Goal: Check status: Check status

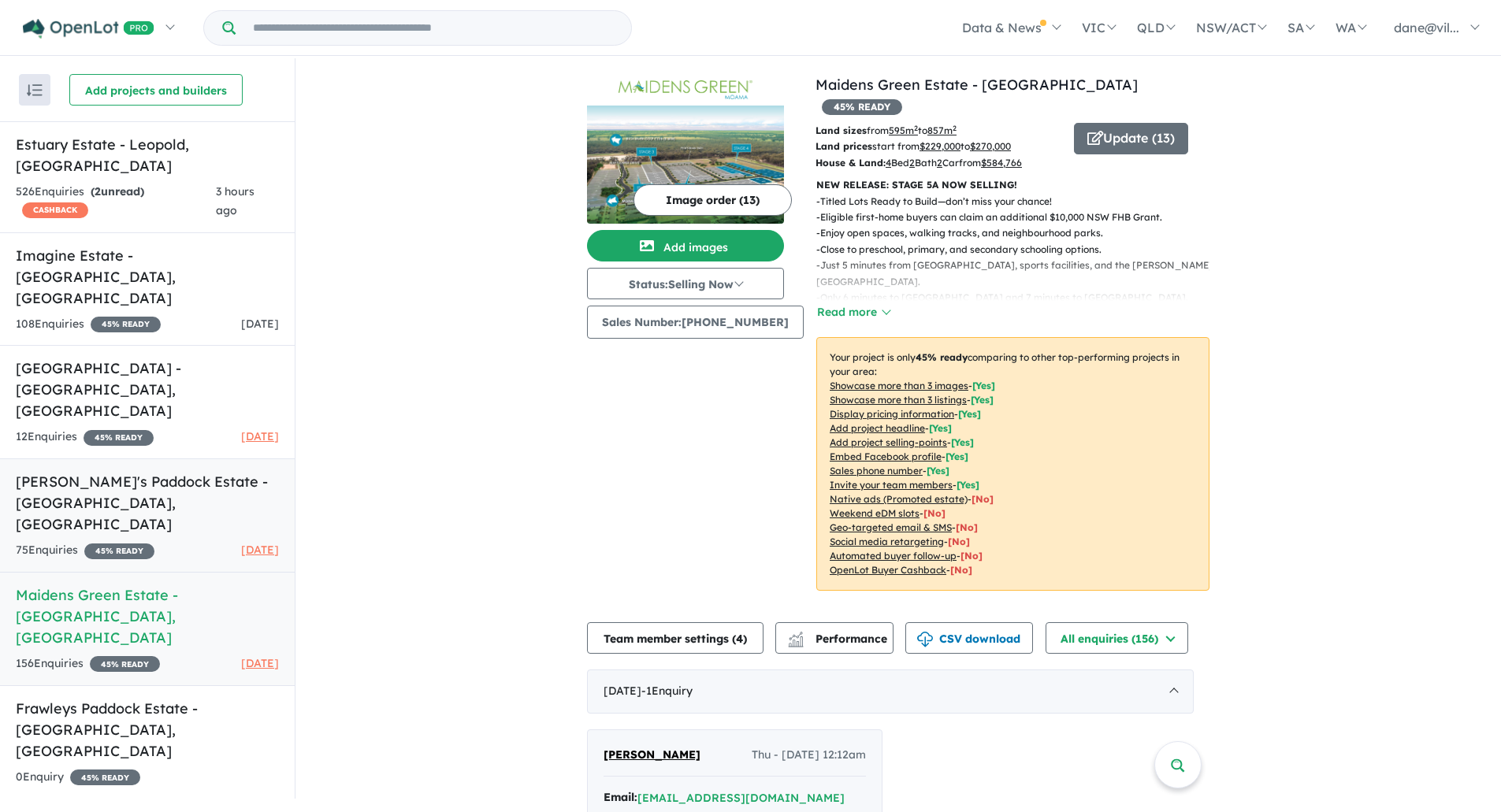
click at [186, 471] on h5 "Drew's Paddock Estate - Invermay Park , VIC" at bounding box center [147, 503] width 264 height 64
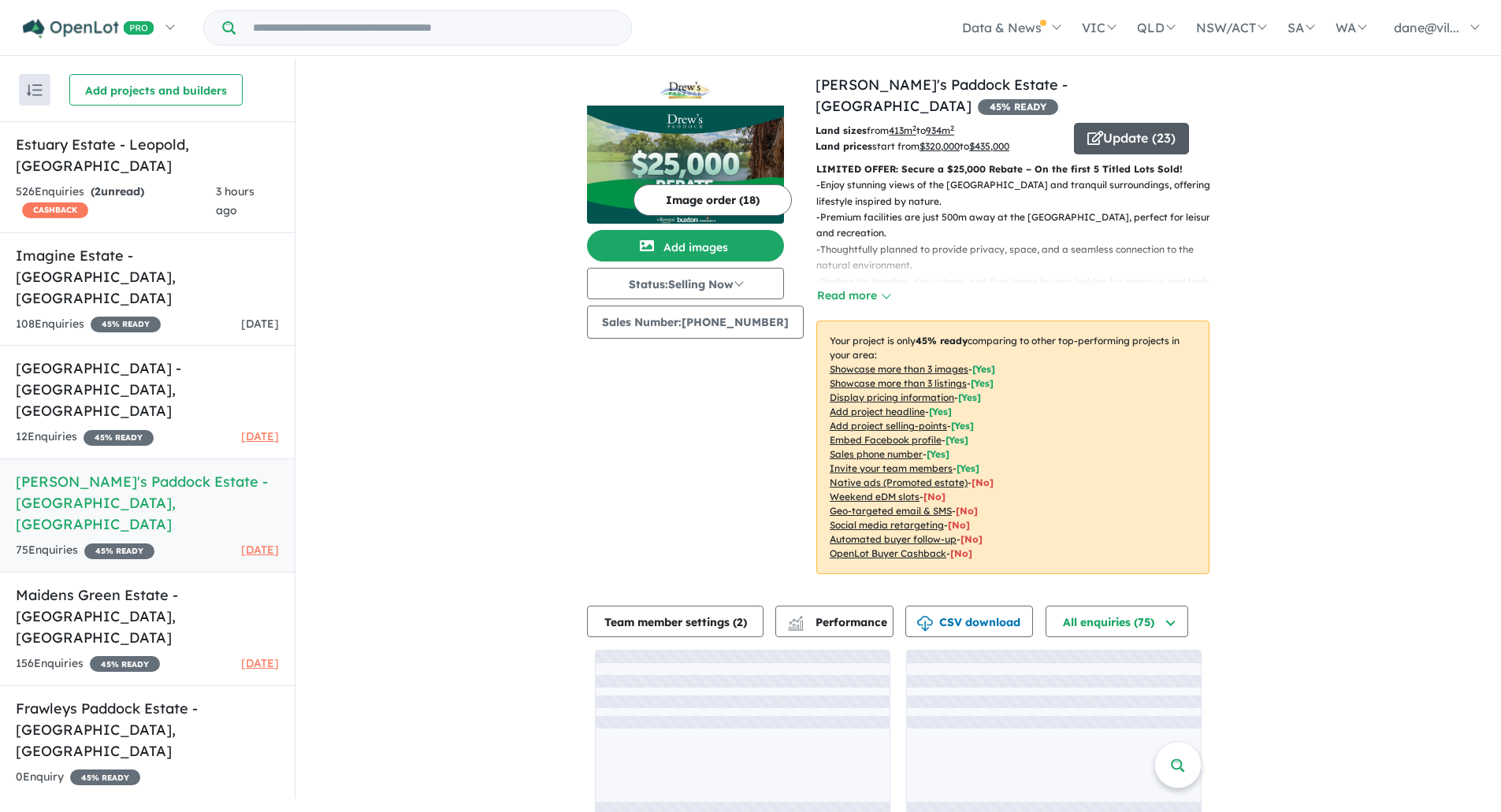
click at [1123, 127] on button "Update ( 23 )" at bounding box center [1131, 139] width 115 height 32
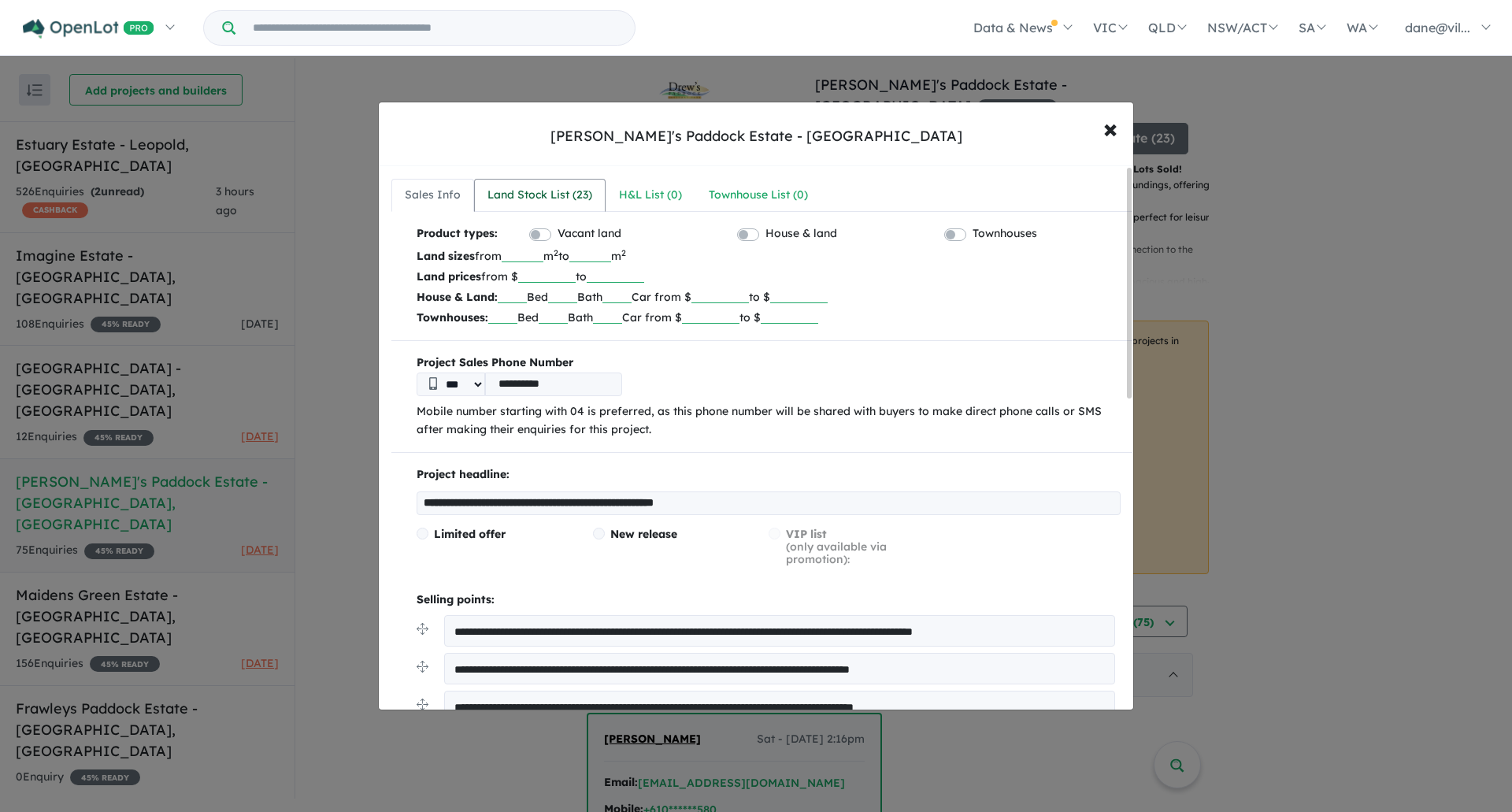
click at [551, 182] on link "Land Stock List ( 23 )" at bounding box center [540, 195] width 132 height 33
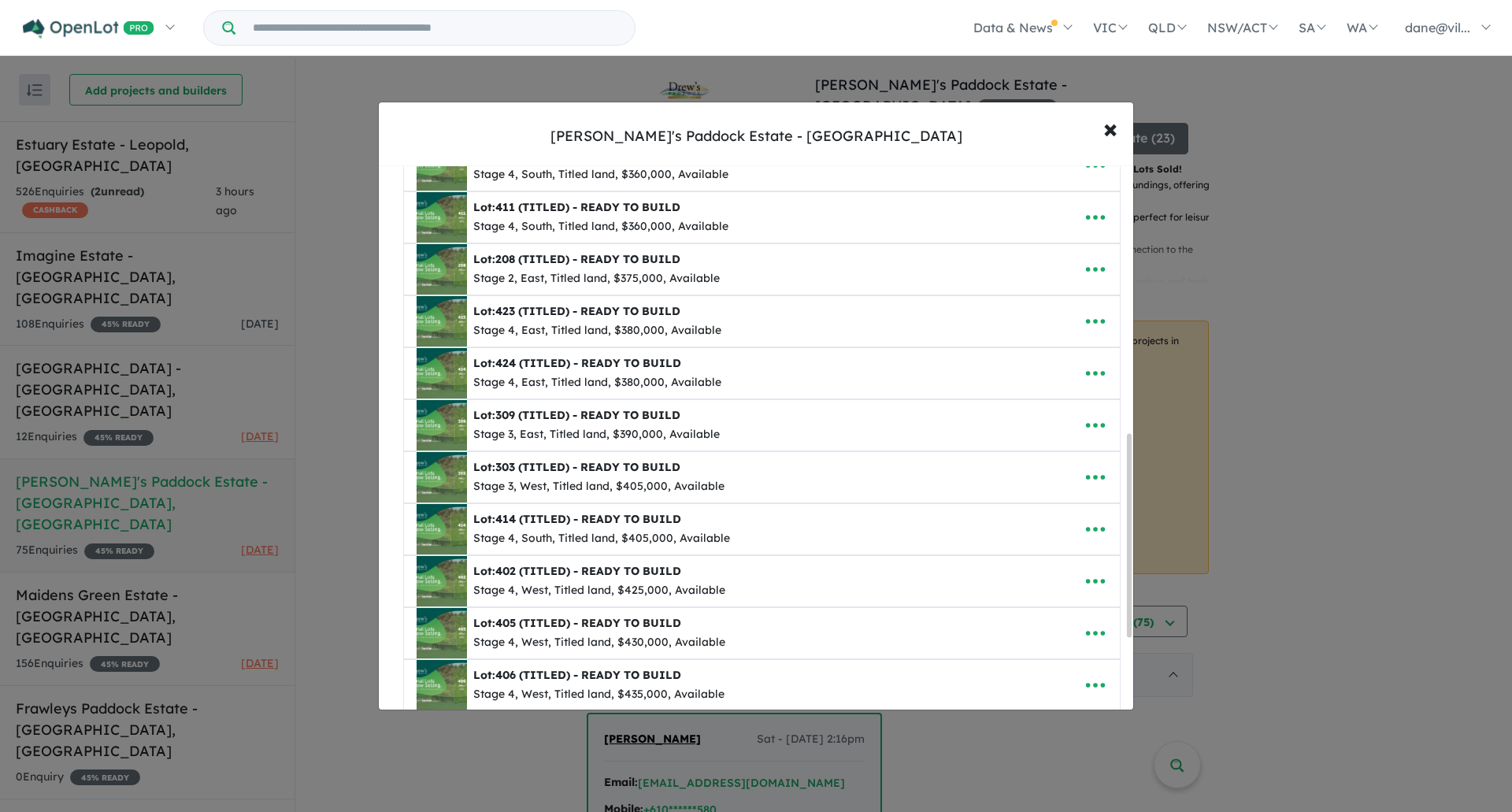
scroll to position [788, 0]
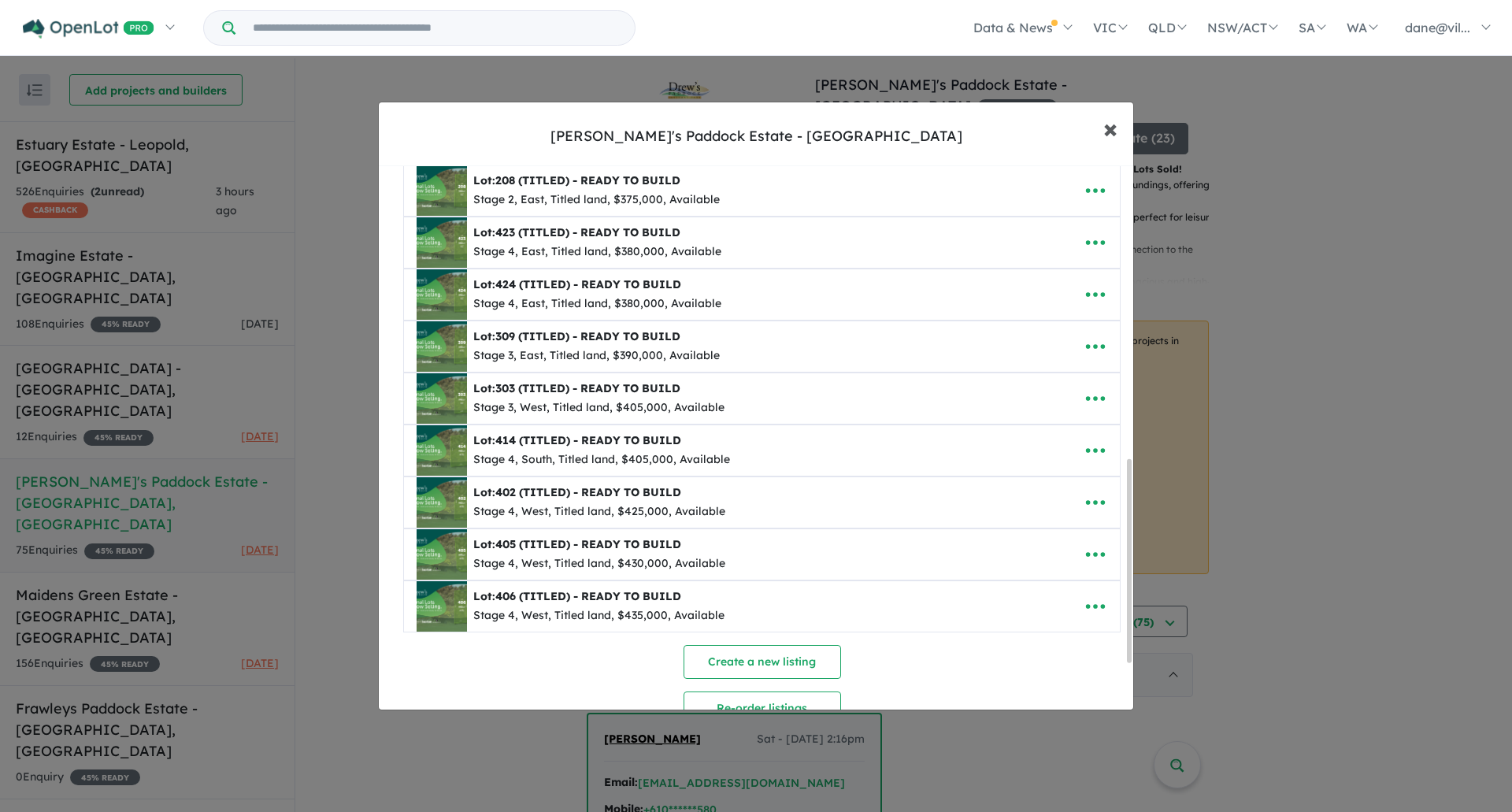
click at [1111, 128] on span "×" at bounding box center [1110, 128] width 15 height 34
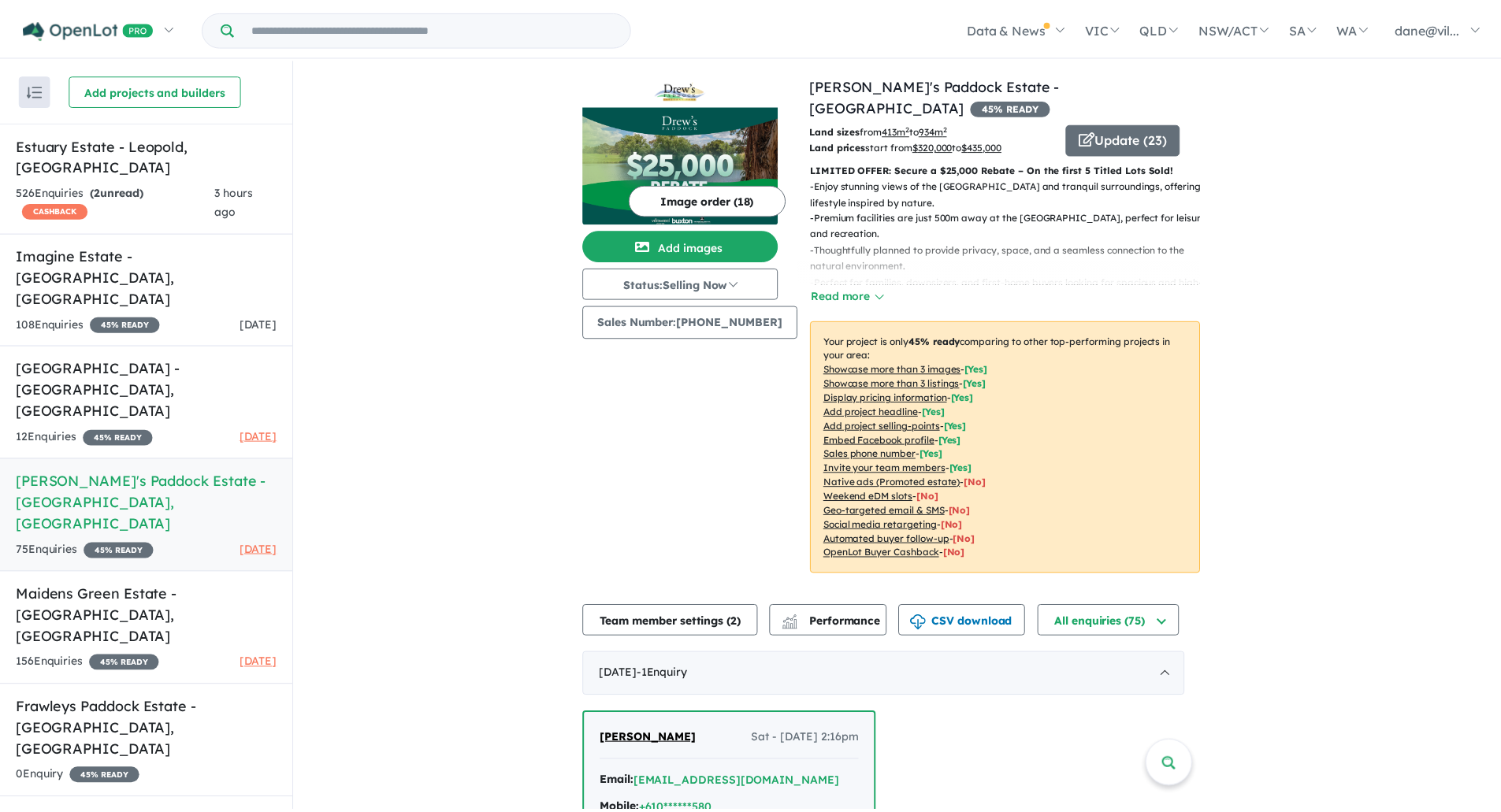
scroll to position [0, 0]
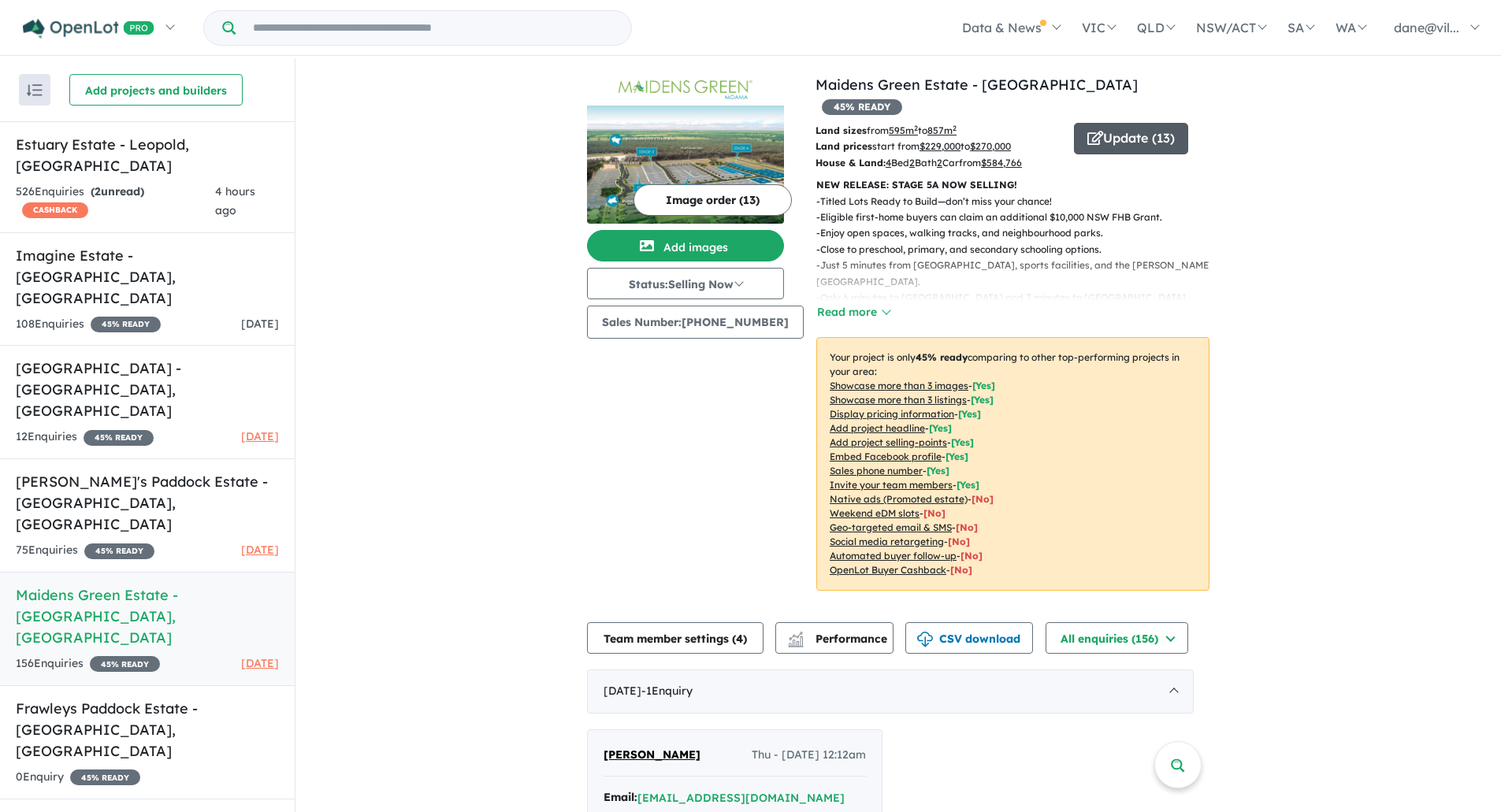
click at [1092, 123] on button "Update ( 13 )" at bounding box center [1130, 139] width 114 height 32
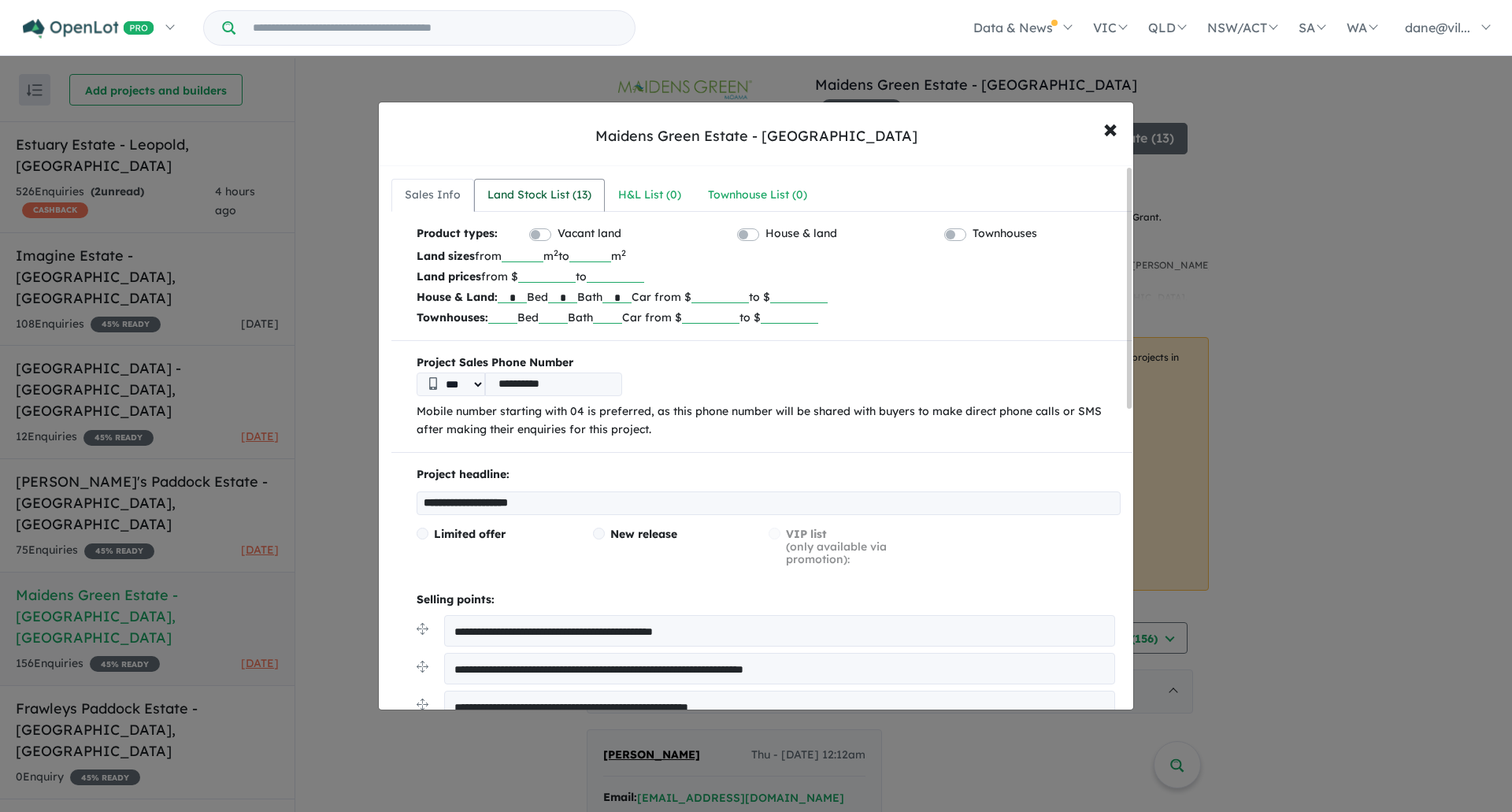
click at [515, 188] on div "Land Stock List ( 13 )" at bounding box center [540, 195] width 104 height 19
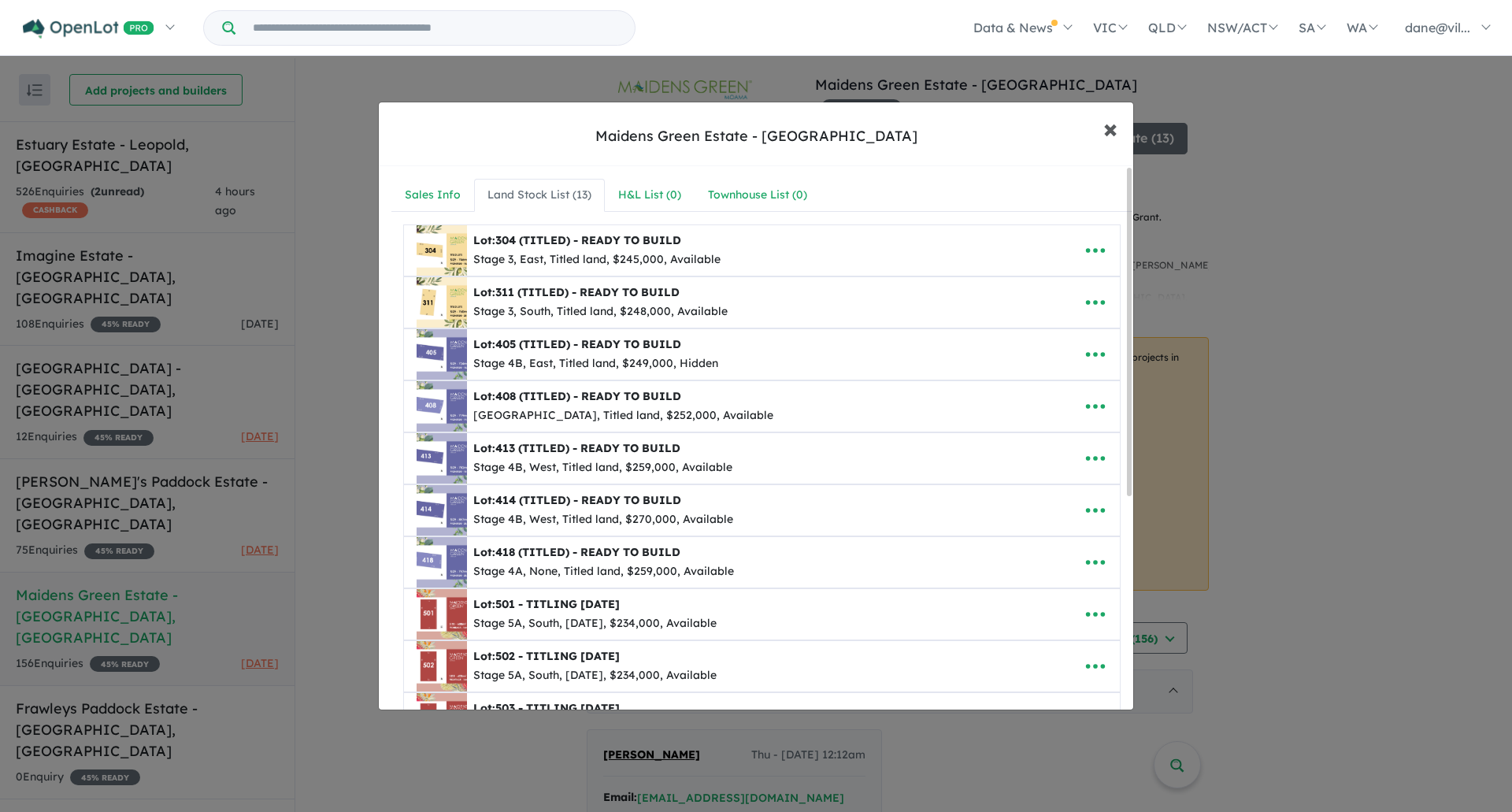
click at [1119, 128] on button "× Close" at bounding box center [1109, 128] width 45 height 43
